Goal: Find specific page/section: Find specific page/section

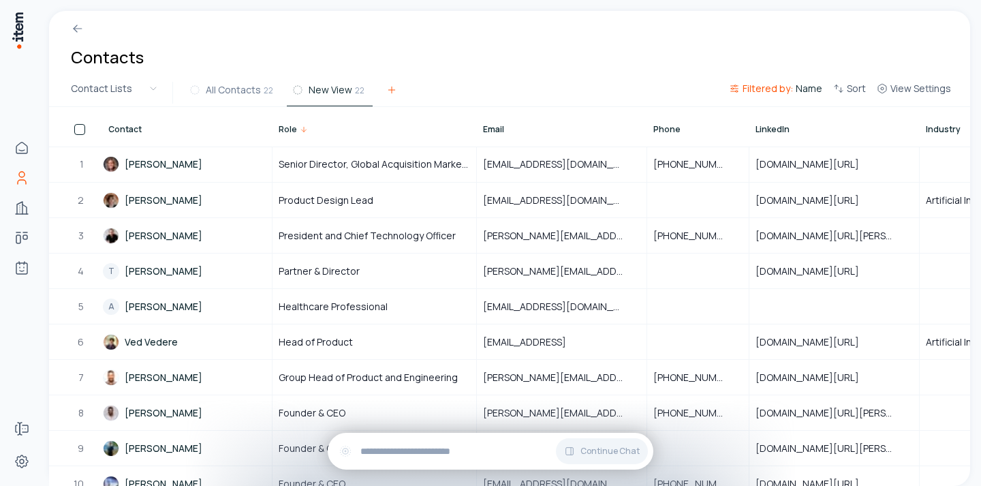
click at [390, 96] on button at bounding box center [391, 92] width 27 height 25
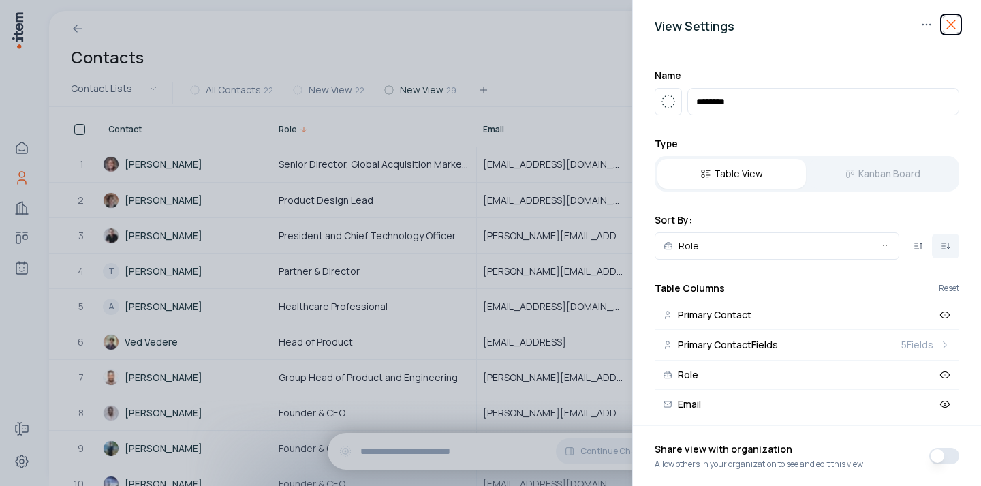
click at [949, 22] on icon "button" at bounding box center [951, 24] width 8 height 8
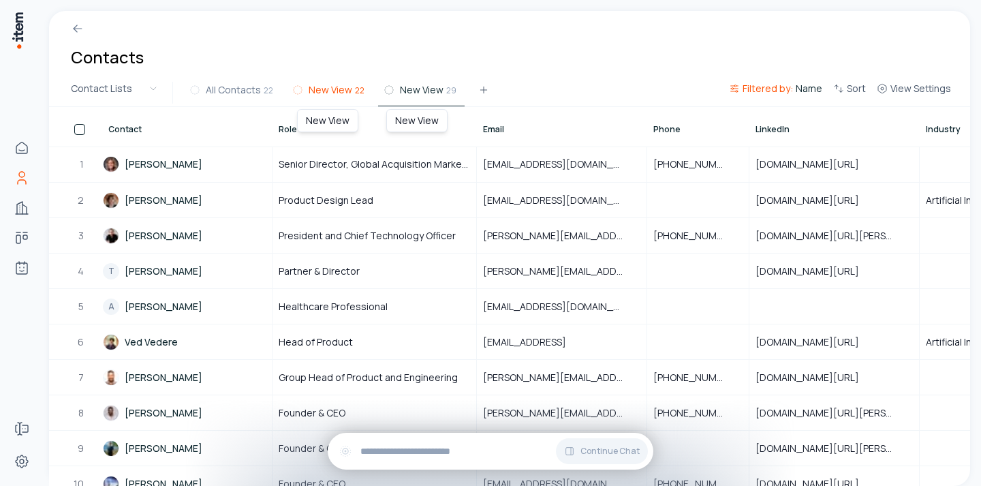
drag, startPoint x: 355, startPoint y: 91, endPoint x: 343, endPoint y: 90, distance: 12.3
click at [343, 90] on button "New View 22" at bounding box center [330, 94] width 86 height 25
click at [378, 91] on button "New View 29" at bounding box center [421, 94] width 86 height 25
click at [455, 56] on div "Contacts" at bounding box center [509, 45] width 921 height 68
click at [444, 97] on button "New View 29" at bounding box center [421, 94] width 86 height 25
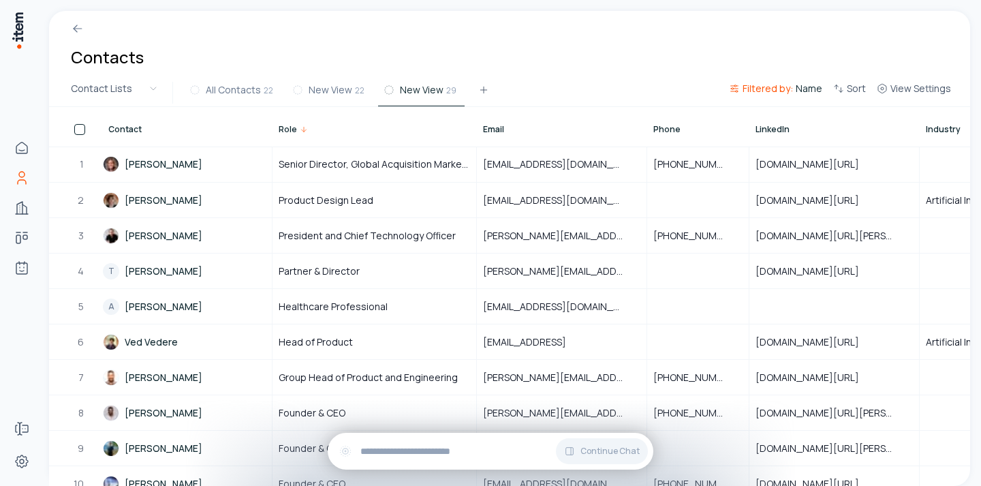
click at [473, 73] on div "Contacts" at bounding box center [509, 45] width 921 height 68
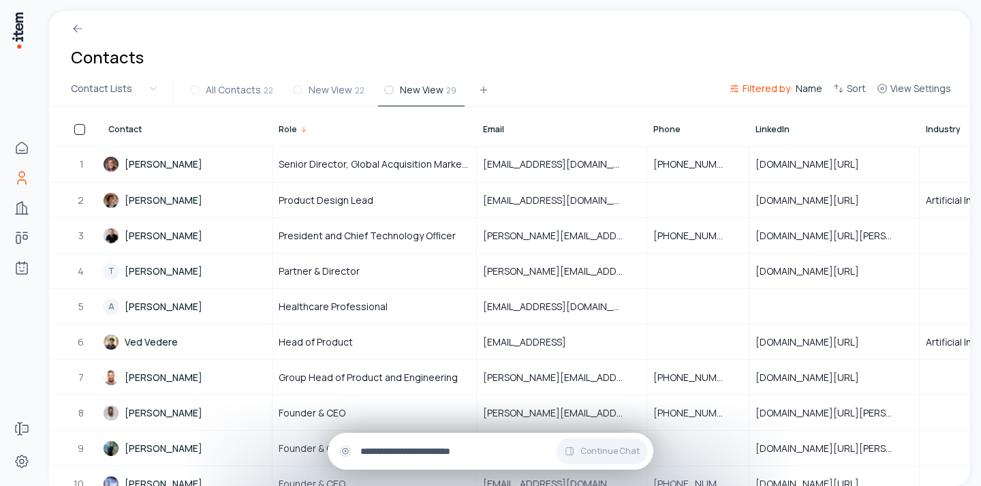
click at [405, 439] on div "Continue Chat" at bounding box center [490, 450] width 325 height 37
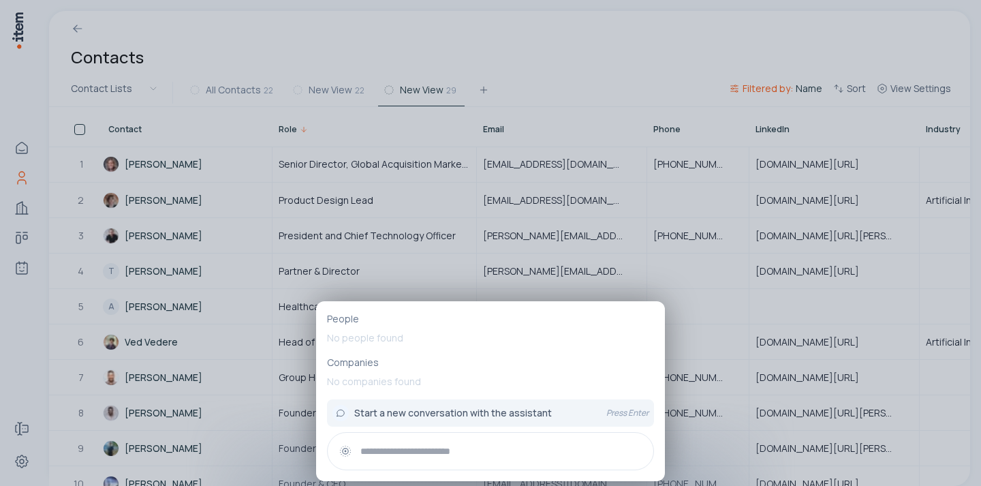
click at [551, 204] on div at bounding box center [490, 243] width 981 height 486
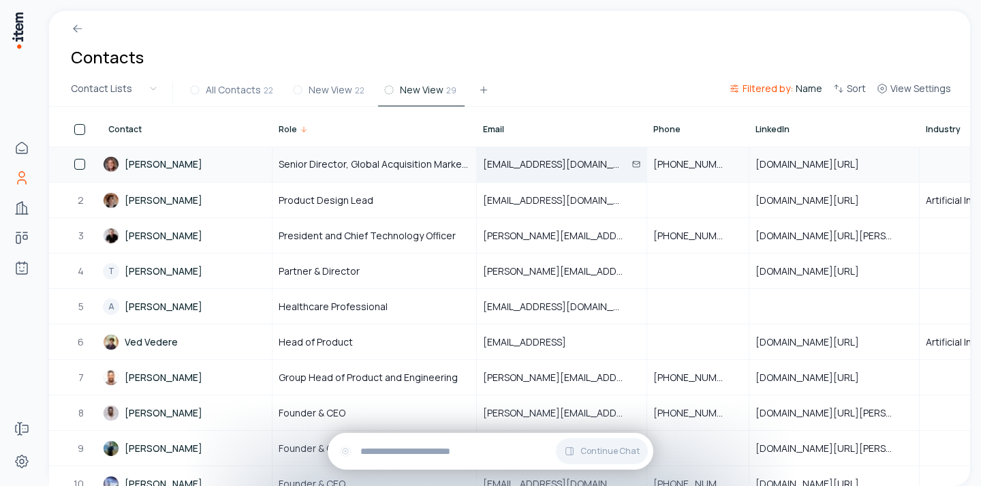
click at [530, 159] on span "steph@peerspace.com" at bounding box center [561, 164] width 157 height 14
click at [530, 161] on span "steph@peerspace.com" at bounding box center [561, 164] width 157 height 14
click at [536, 163] on input "**********" at bounding box center [561, 164] width 168 height 34
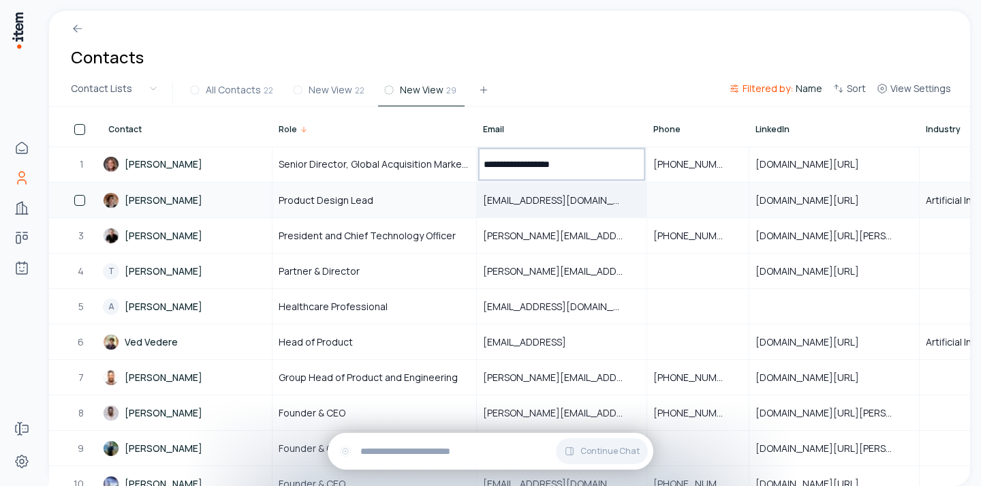
click at [543, 185] on div "yugoimanishi@g.ucla.edu" at bounding box center [561, 199] width 168 height 33
click at [543, 192] on div "yugoimanishi@g.ucla.edu" at bounding box center [561, 199] width 168 height 33
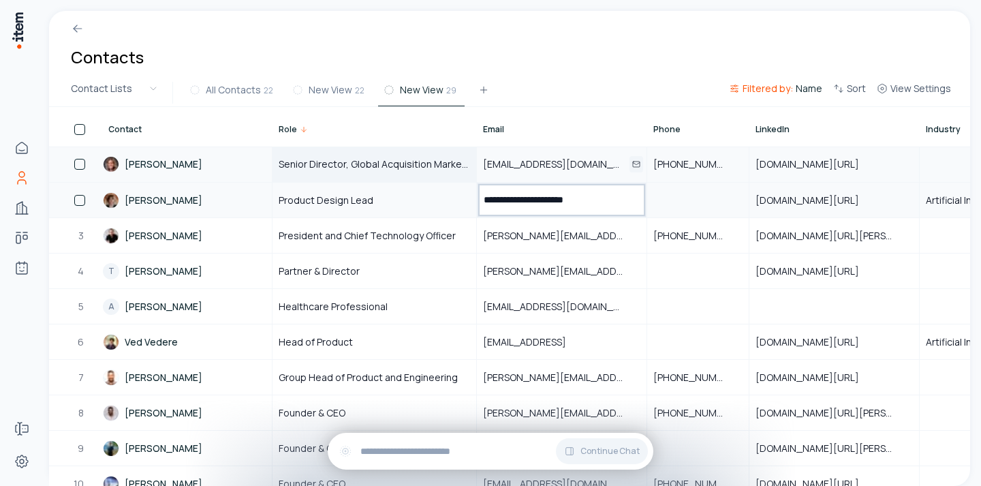
click at [375, 158] on span "Senior Director, Global Acquisition Marketing" at bounding box center [374, 164] width 191 height 14
click at [377, 203] on div "Product Design Lead" at bounding box center [374, 199] width 202 height 33
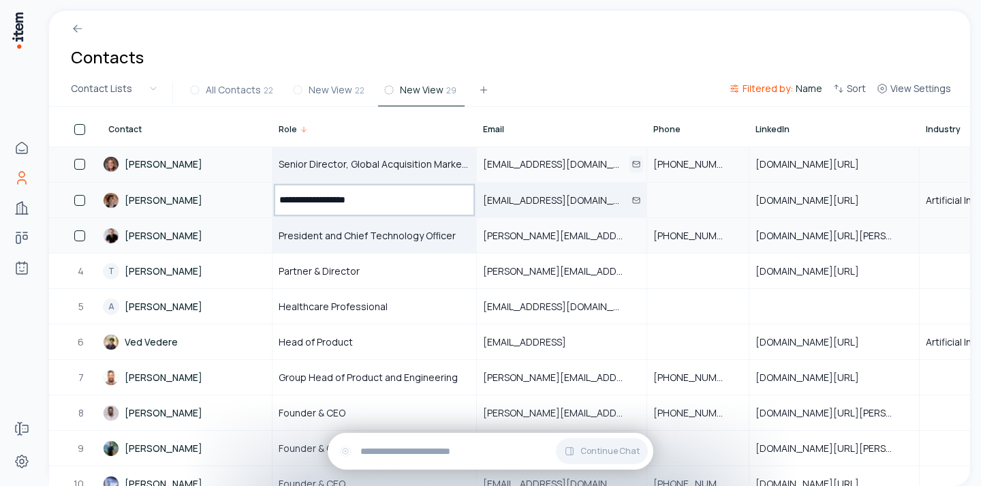
click at [371, 240] on span "President and Chief Technology Officer" at bounding box center [367, 236] width 177 height 14
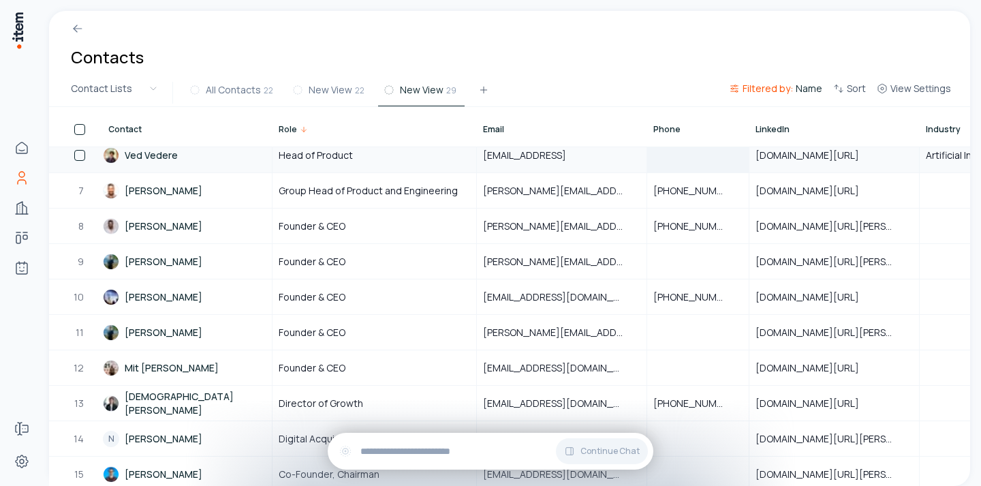
scroll to position [116, 0]
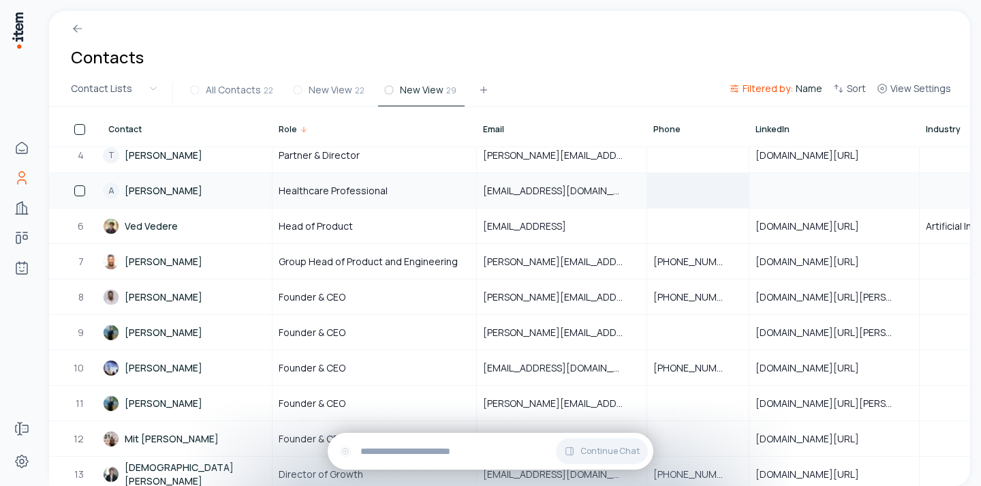
click at [684, 193] on div at bounding box center [698, 190] width 100 height 33
click at [686, 165] on div at bounding box center [698, 154] width 100 height 33
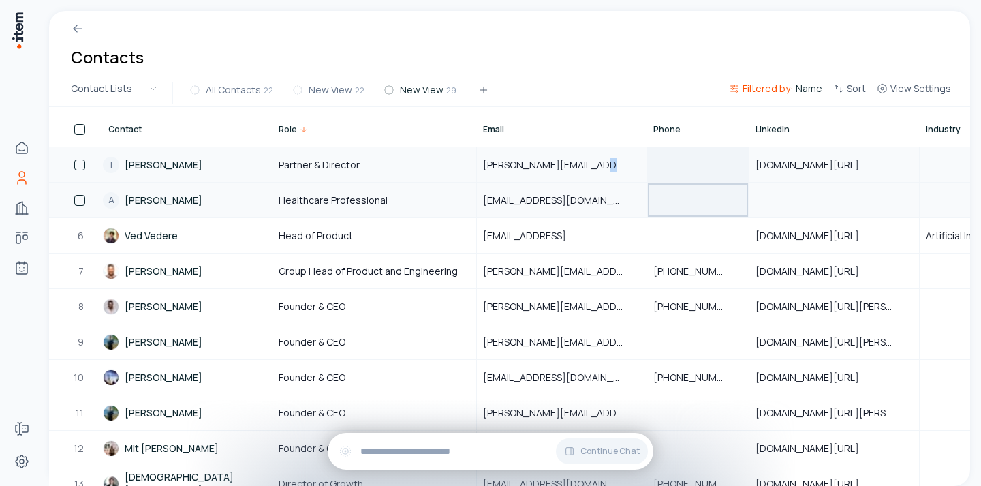
click at [686, 165] on div at bounding box center [698, 164] width 100 height 33
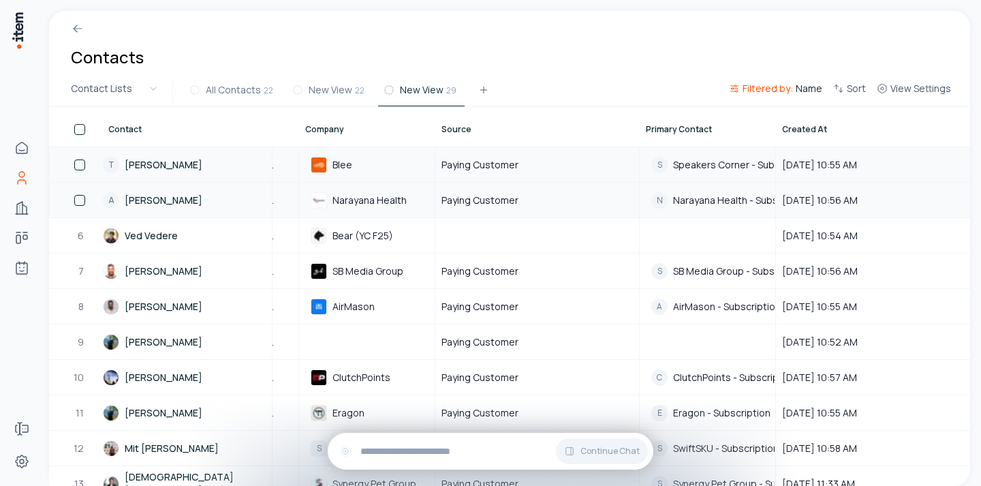
scroll to position [106, 989]
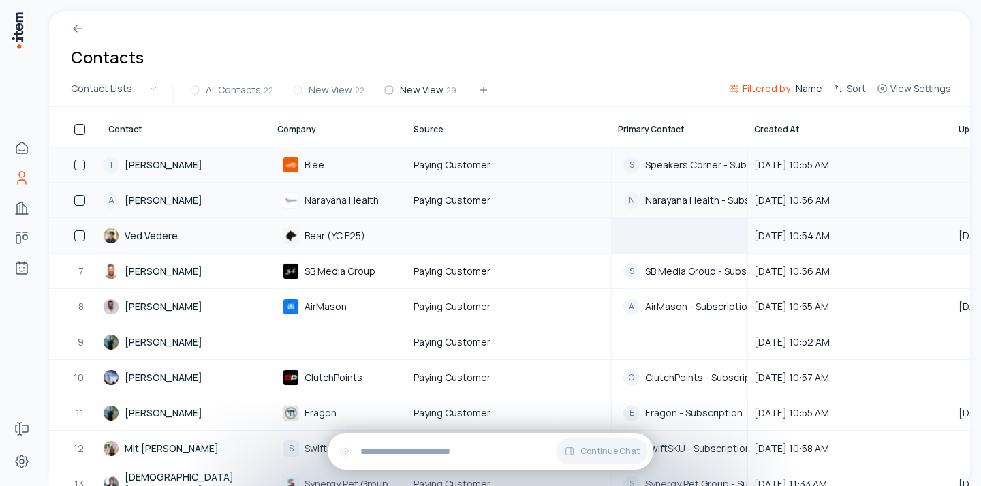
click at [671, 230] on div at bounding box center [679, 235] width 134 height 11
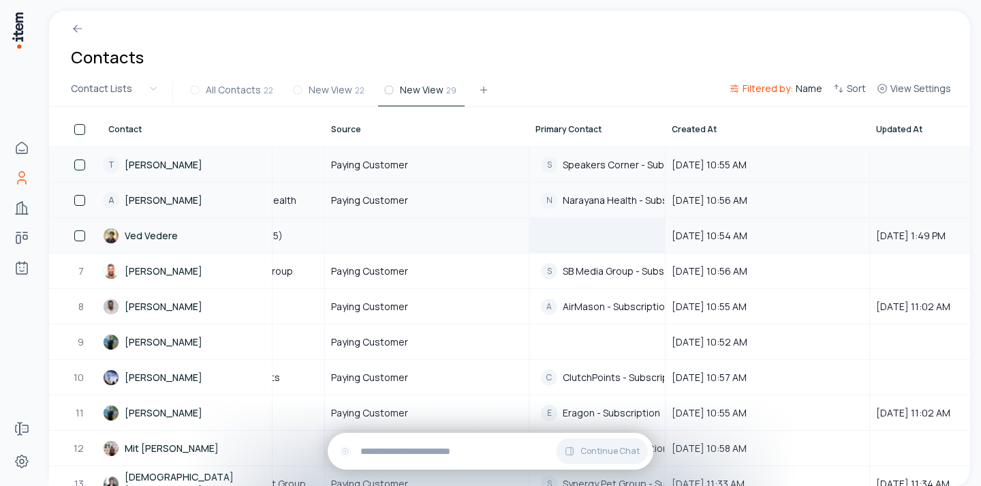
click at [617, 244] on td at bounding box center [597, 234] width 136 height 35
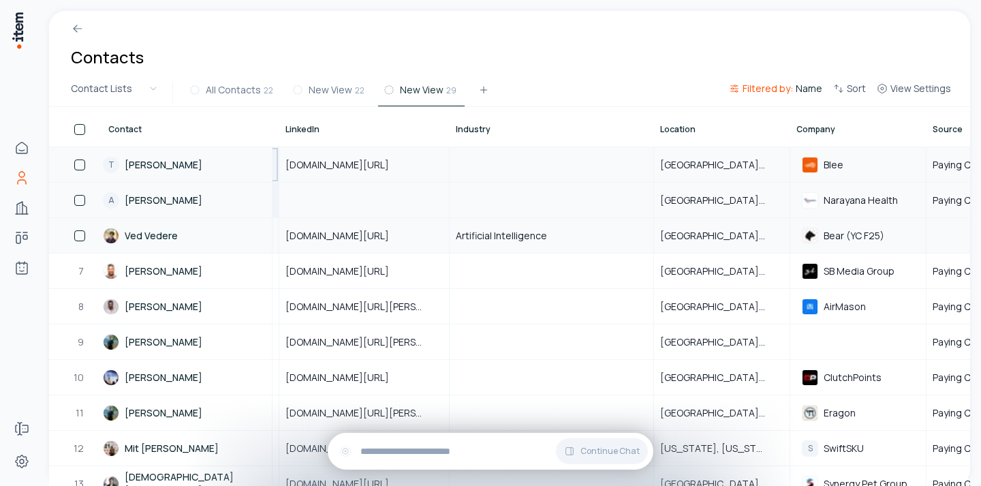
scroll to position [106, 0]
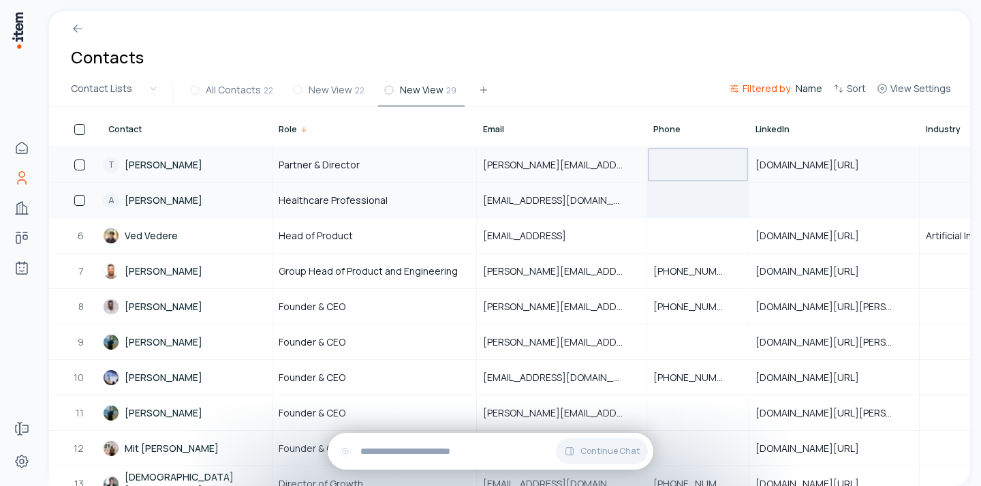
click at [664, 196] on div at bounding box center [698, 199] width 100 height 33
click at [670, 159] on div at bounding box center [698, 164] width 100 height 33
click at [672, 240] on div at bounding box center [698, 235] width 100 height 33
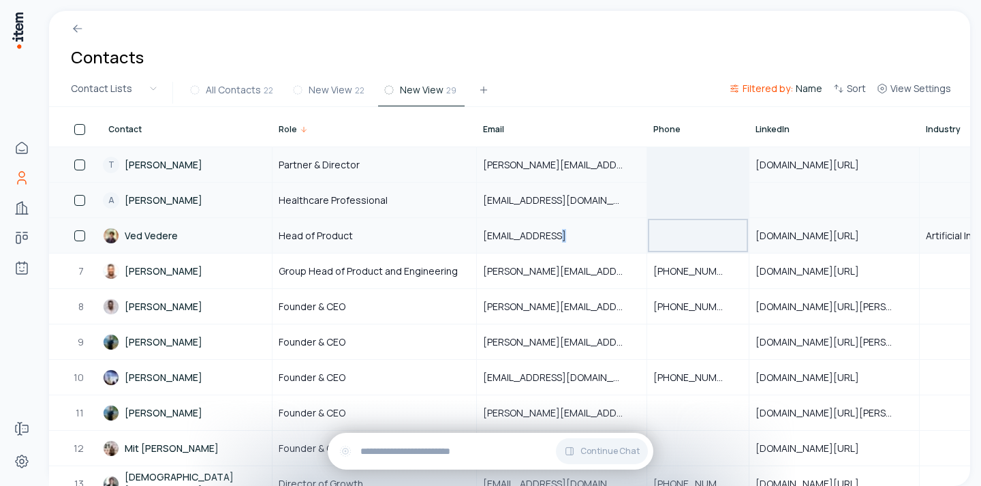
click at [672, 240] on div at bounding box center [698, 235] width 100 height 33
click at [675, 191] on div at bounding box center [698, 199] width 100 height 33
click at [561, 210] on div "aneshshetty@narayanahealth.org" at bounding box center [561, 199] width 168 height 33
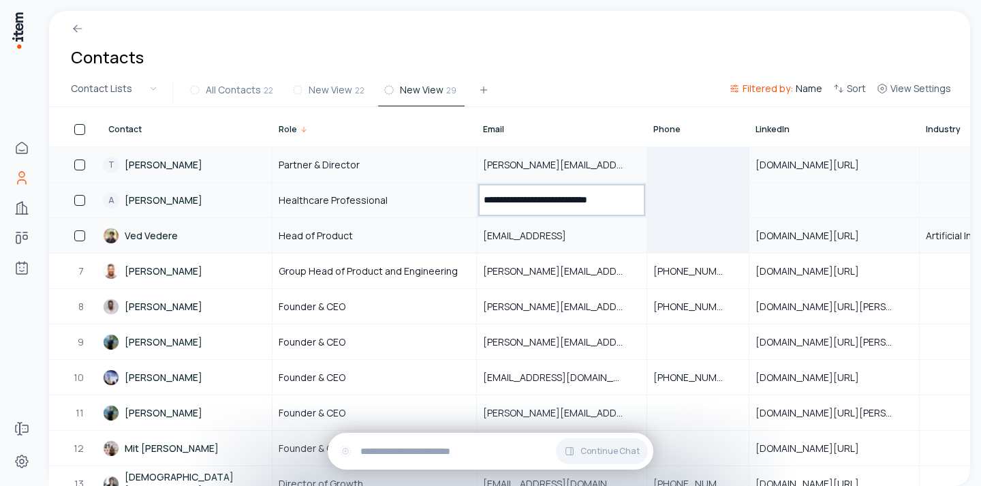
click at [668, 153] on div at bounding box center [698, 164] width 100 height 33
click at [684, 187] on div at bounding box center [698, 199] width 100 height 33
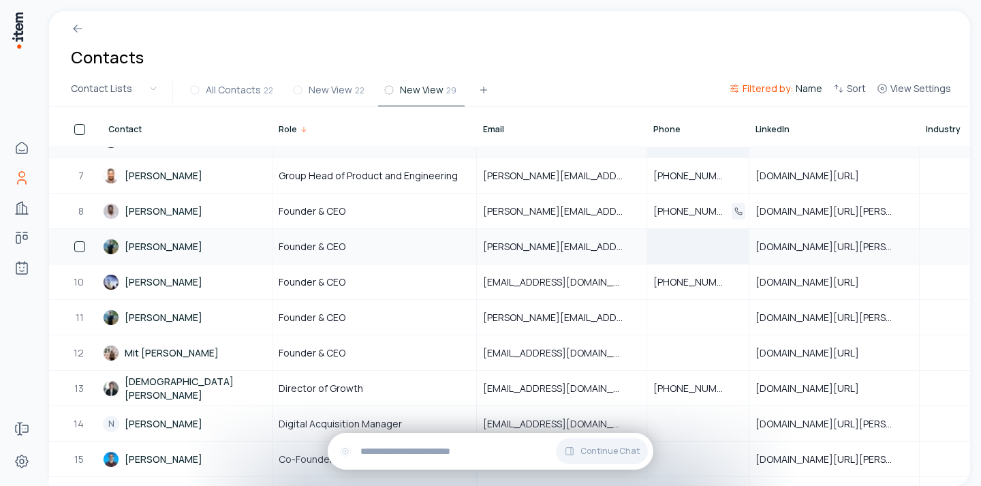
scroll to position [206, 0]
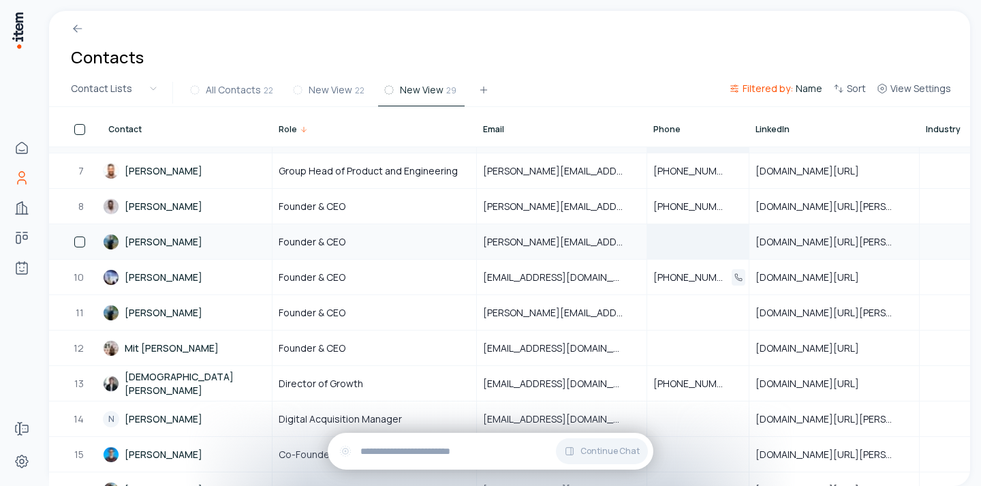
click at [681, 240] on div at bounding box center [698, 241] width 100 height 33
click at [686, 334] on div at bounding box center [698, 347] width 100 height 33
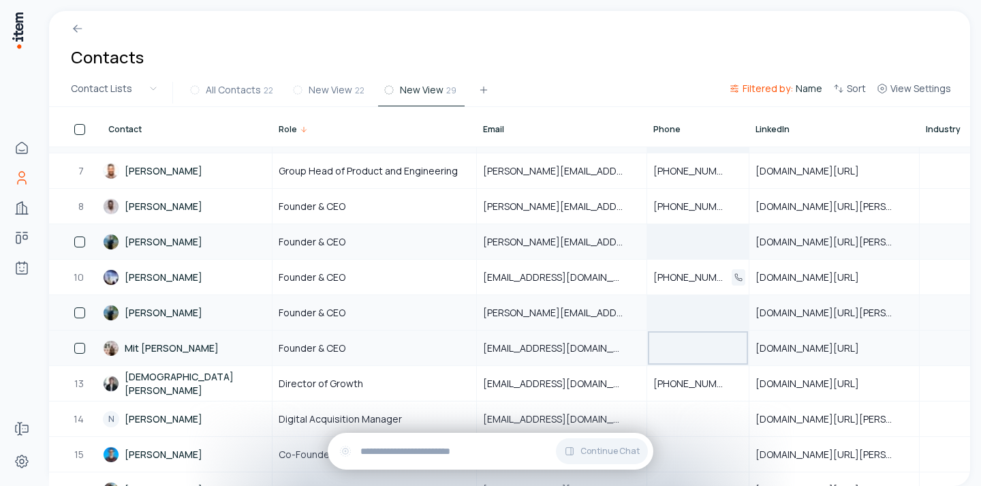
click at [665, 298] on div at bounding box center [698, 312] width 100 height 33
click at [690, 244] on div at bounding box center [698, 241] width 100 height 33
click at [593, 67] on div "Contacts" at bounding box center [509, 45] width 921 height 68
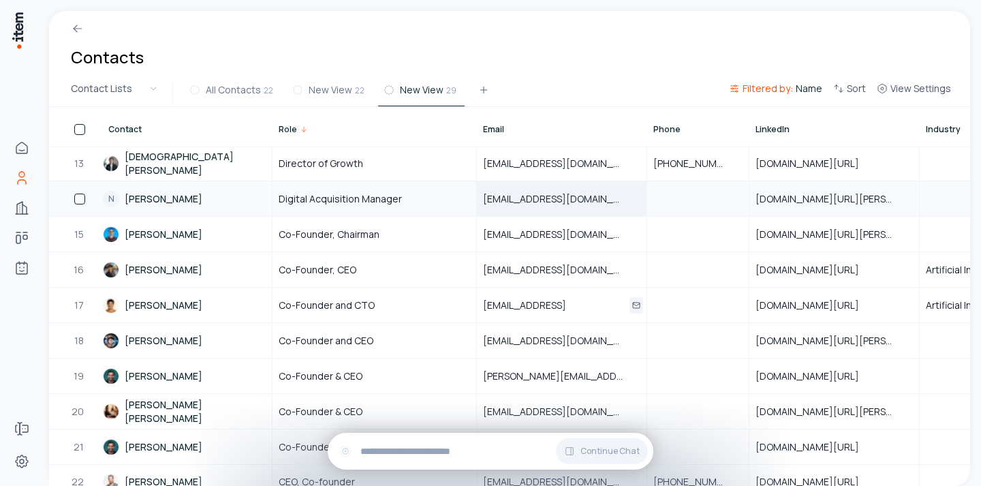
scroll to position [431, 0]
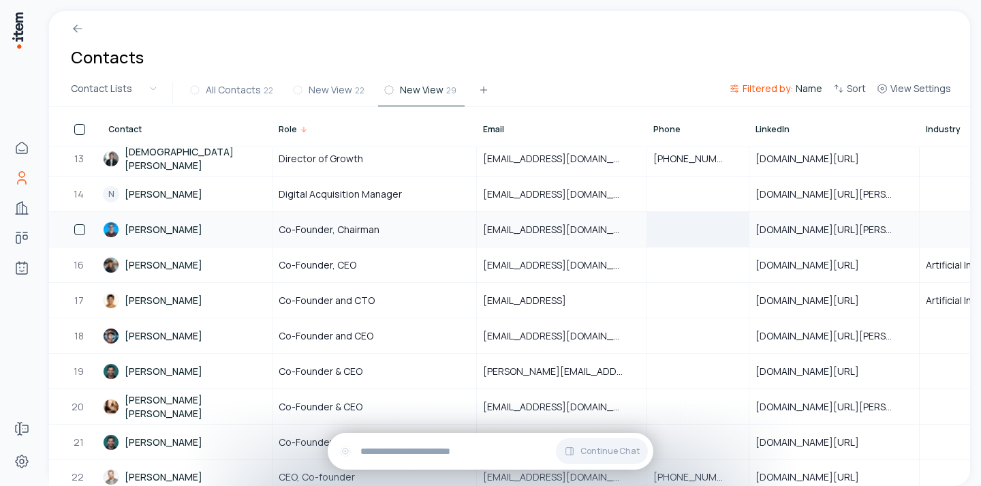
click at [693, 234] on div at bounding box center [698, 228] width 100 height 33
click at [692, 271] on div at bounding box center [698, 264] width 100 height 33
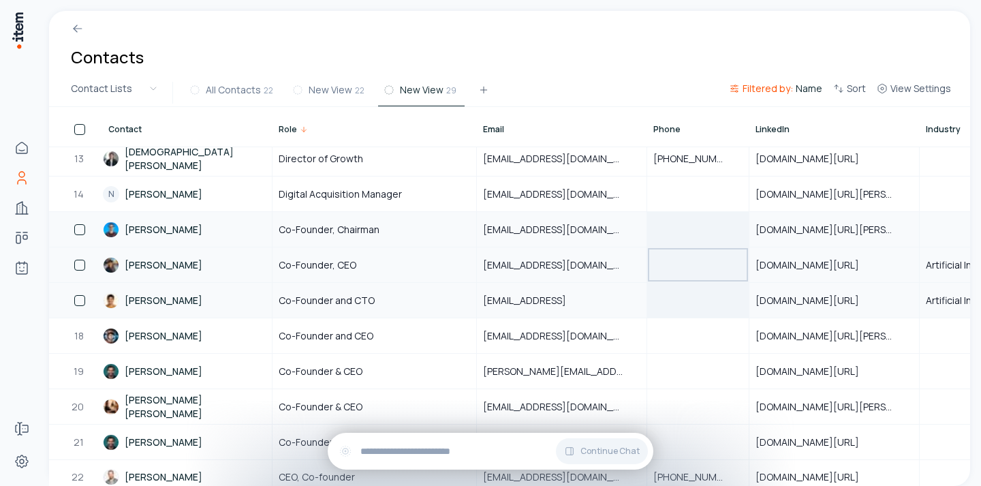
click at [691, 304] on div at bounding box center [698, 299] width 100 height 33
click at [692, 330] on div at bounding box center [698, 335] width 100 height 33
click at [681, 272] on div at bounding box center [698, 264] width 100 height 33
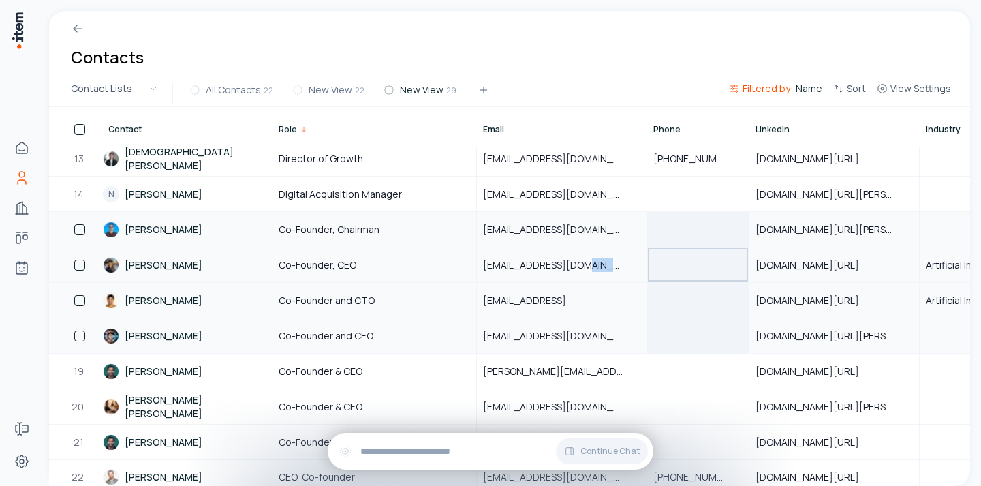
click at [681, 272] on div at bounding box center [698, 264] width 100 height 33
click at [683, 223] on div at bounding box center [698, 228] width 100 height 33
click at [683, 198] on div at bounding box center [698, 193] width 100 height 33
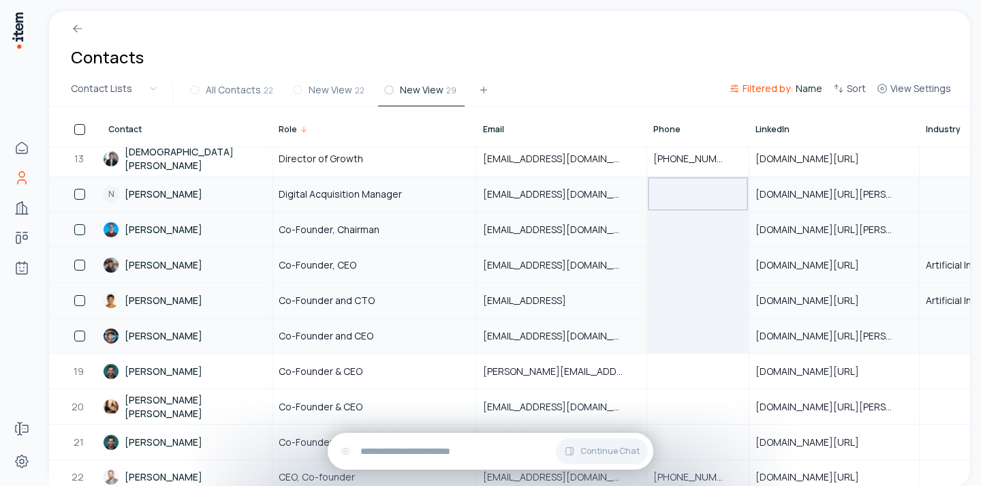
click at [668, 237] on div at bounding box center [698, 228] width 100 height 33
click at [592, 88] on div "All Contacts 22 New View 22 New View 29" at bounding box center [453, 92] width 539 height 25
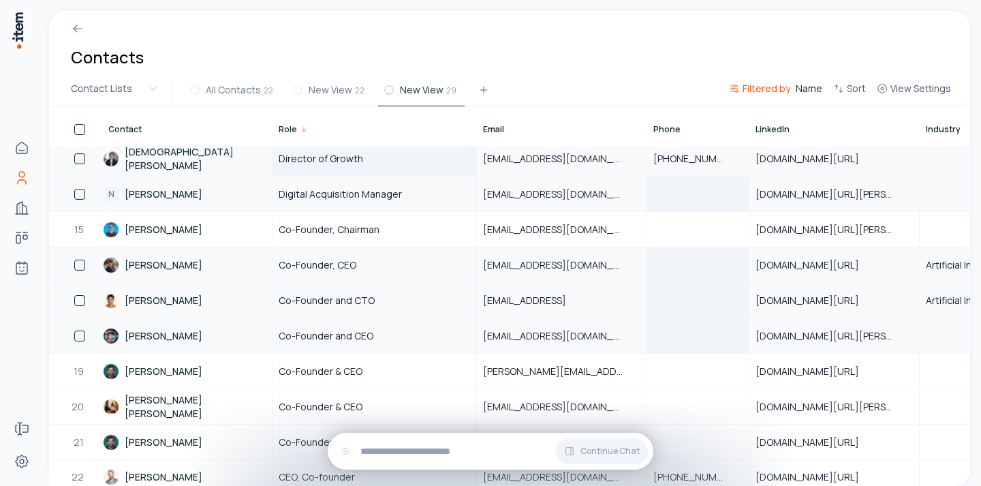
click at [369, 160] on div "Director of Growth" at bounding box center [374, 158] width 202 height 33
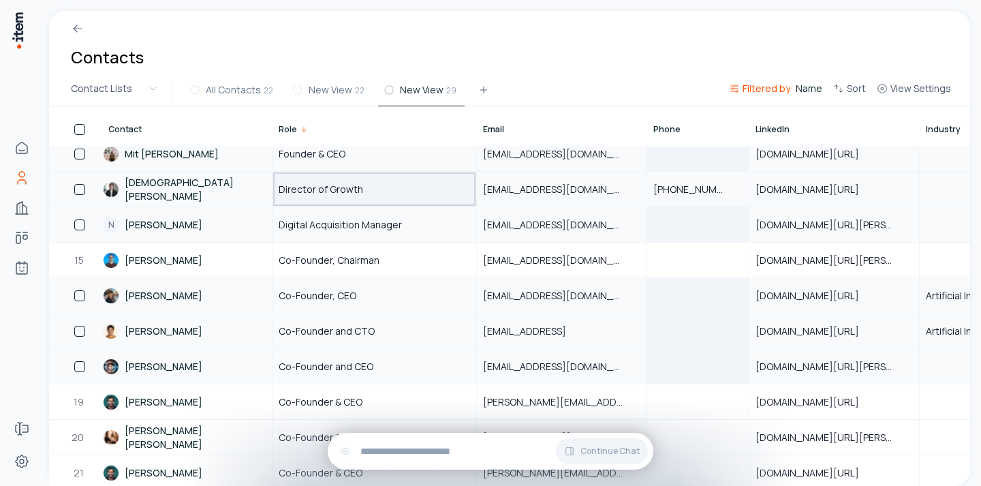
click at [439, 177] on div "Director of Growth" at bounding box center [374, 188] width 202 height 33
click at [443, 152] on div "Founder & CEO" at bounding box center [374, 153] width 202 height 33
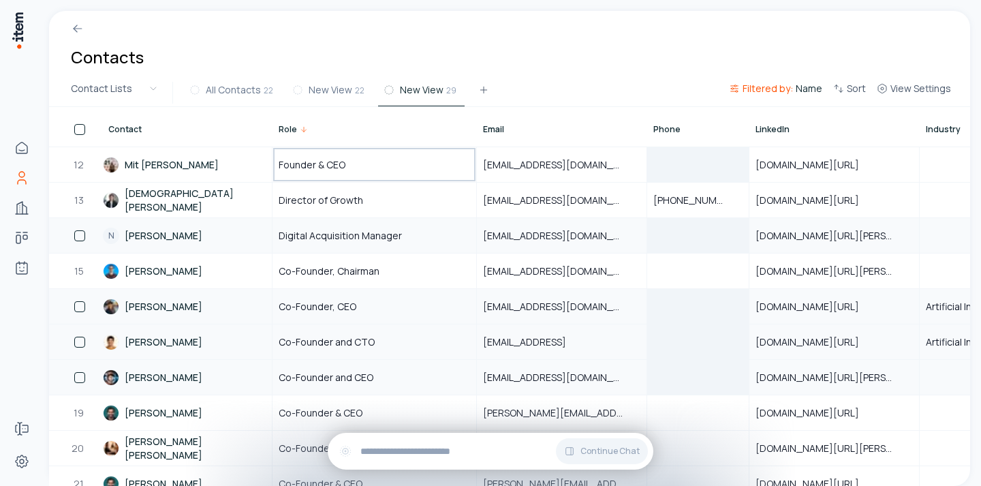
click at [564, 65] on div "Contacts" at bounding box center [509, 45] width 921 height 68
click at [541, 149] on div "mitpatel@swiftsku.com" at bounding box center [561, 164] width 168 height 33
click at [678, 176] on div at bounding box center [698, 164] width 100 height 33
click at [682, 223] on div at bounding box center [698, 235] width 100 height 33
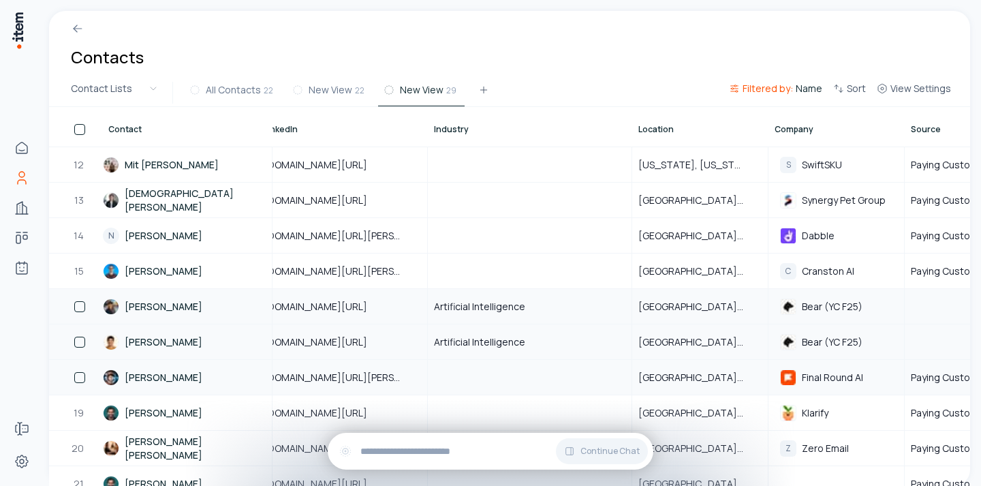
scroll to position [389, 465]
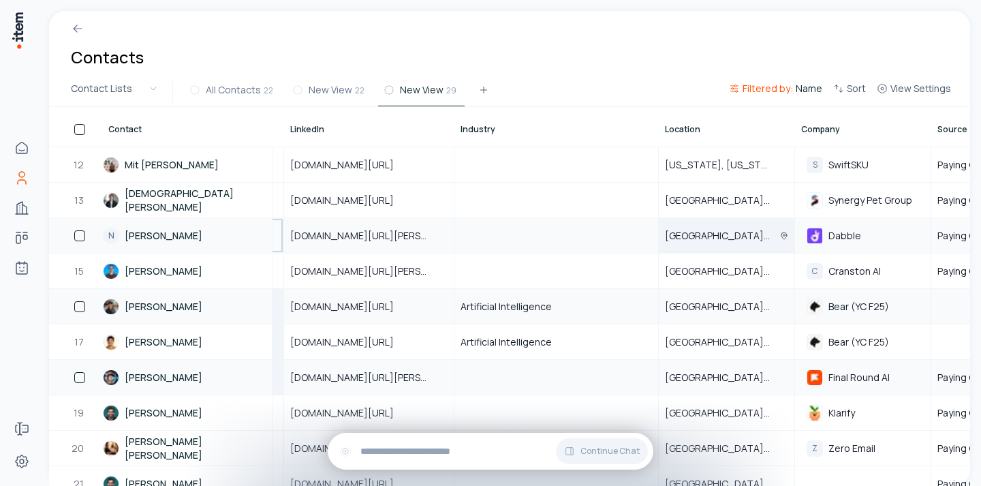
click at [750, 234] on span "Melbourne, Victoria, Australia" at bounding box center [726, 236] width 123 height 14
click at [844, 239] on span "Dabble" at bounding box center [844, 235] width 33 height 12
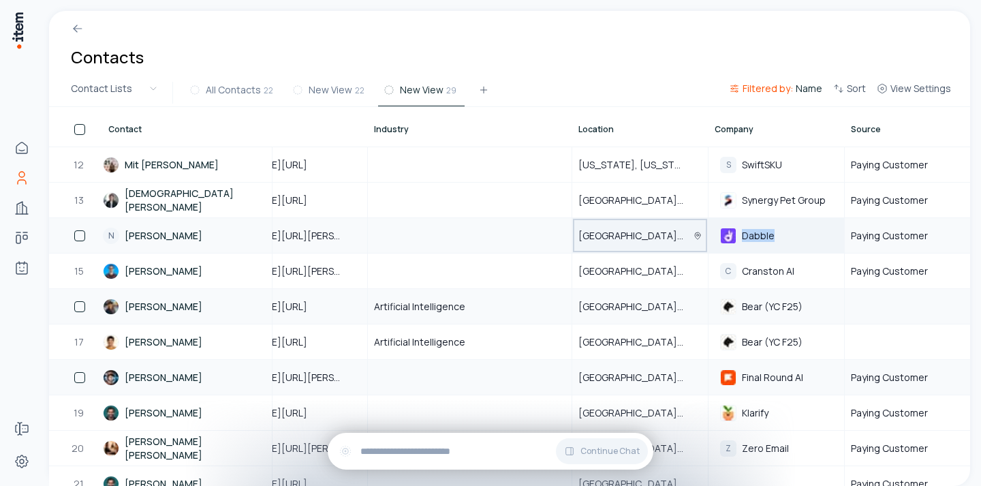
scroll to position [389, 567]
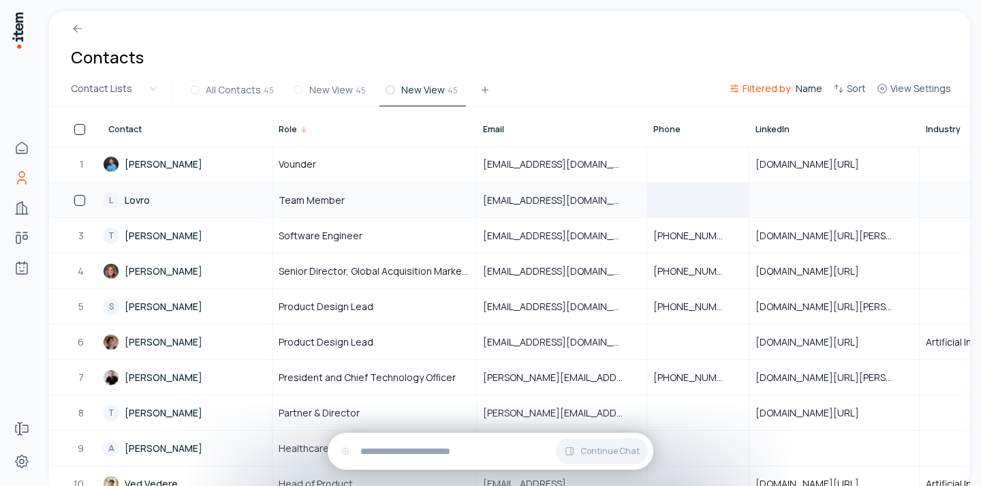
click at [716, 193] on div at bounding box center [698, 199] width 100 height 33
click at [853, 190] on div at bounding box center [834, 199] width 168 height 33
